Goal: Check status: Check status

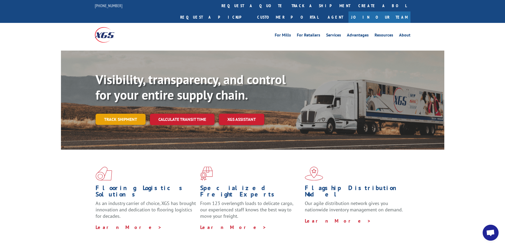
click at [137, 114] on link "Track shipment" at bounding box center [121, 119] width 50 height 11
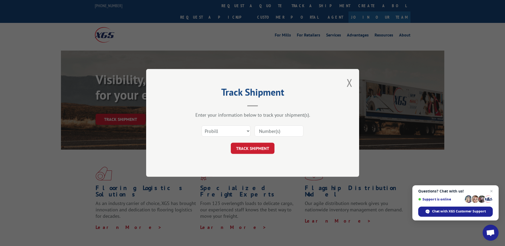
click at [276, 130] on input at bounding box center [278, 131] width 49 height 11
type input "2837491"
click at [267, 149] on button "TRACK SHIPMENT" at bounding box center [253, 148] width 44 height 11
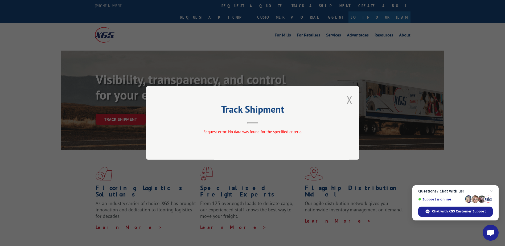
click at [349, 99] on button "Close modal" at bounding box center [349, 100] width 6 height 14
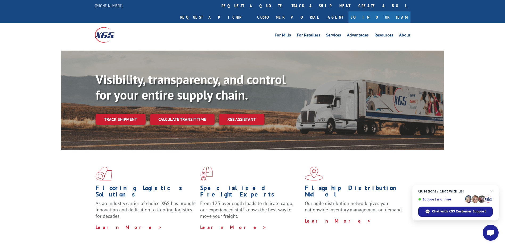
click at [129, 114] on link "Track shipment" at bounding box center [121, 119] width 50 height 11
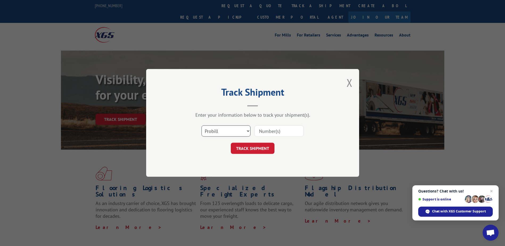
click at [243, 130] on select "Select category... Probill BOL PO" at bounding box center [225, 131] width 49 height 11
select select "bol"
click at [201, 126] on select "Select category... Probill BOL PO" at bounding box center [225, 131] width 49 height 11
click at [277, 131] on input at bounding box center [278, 131] width 49 height 11
type input "2837491"
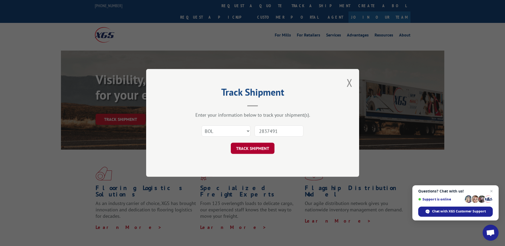
click at [261, 152] on button "TRACK SHIPMENT" at bounding box center [253, 148] width 44 height 11
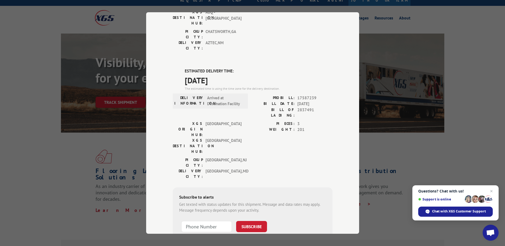
scroll to position [27, 0]
